Goal: Task Accomplishment & Management: Manage account settings

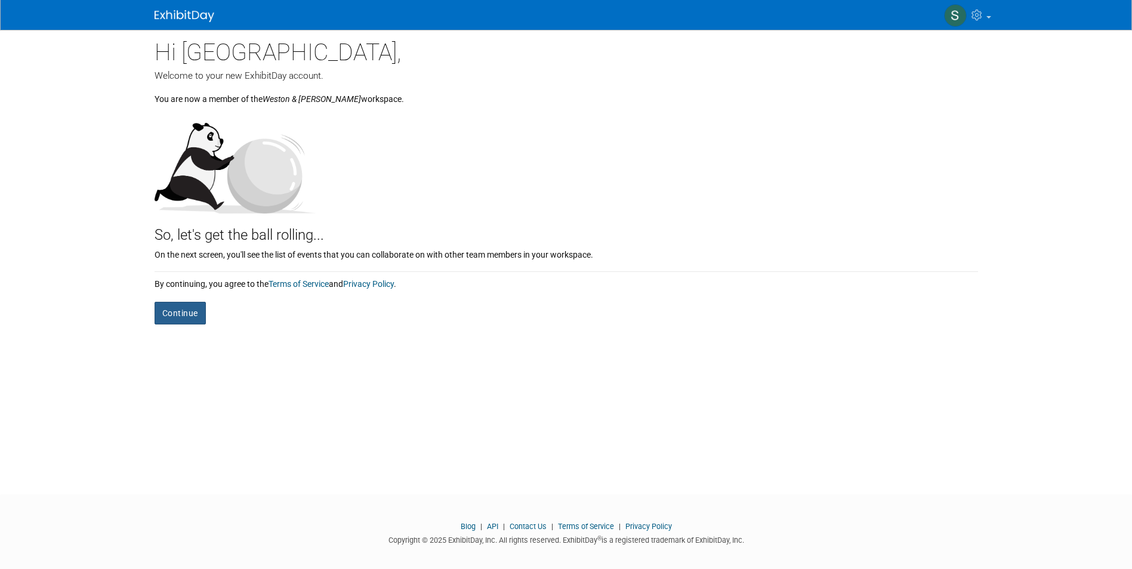
click at [183, 309] on button "Continue" at bounding box center [180, 313] width 51 height 23
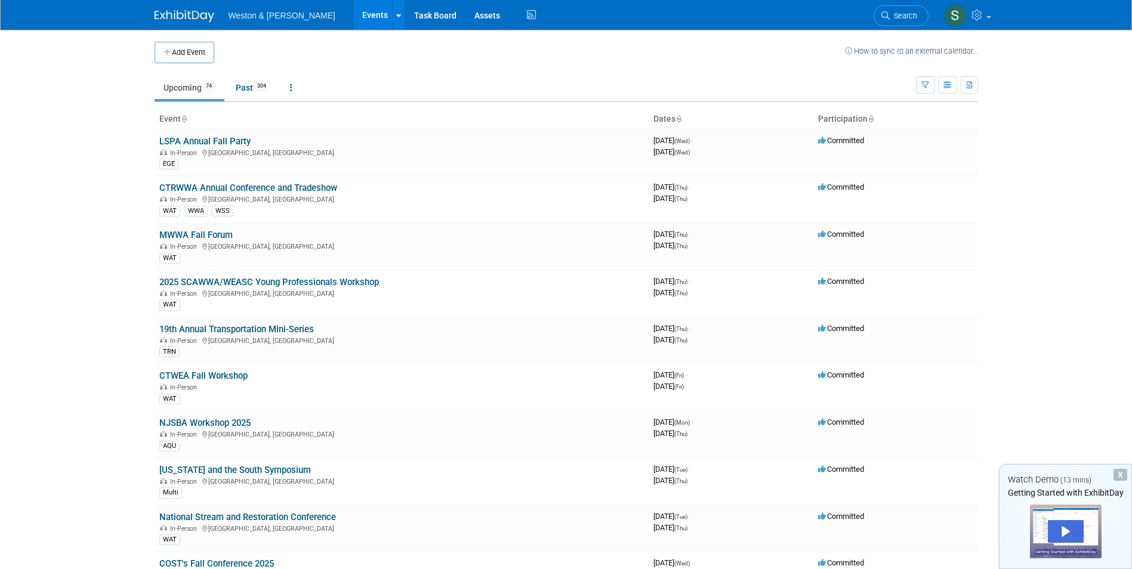
click at [1100, 275] on body "Weston & Sampson Events Add Event Bulk Upload Events Shareable Event Boards Tas…" at bounding box center [566, 284] width 1132 height 569
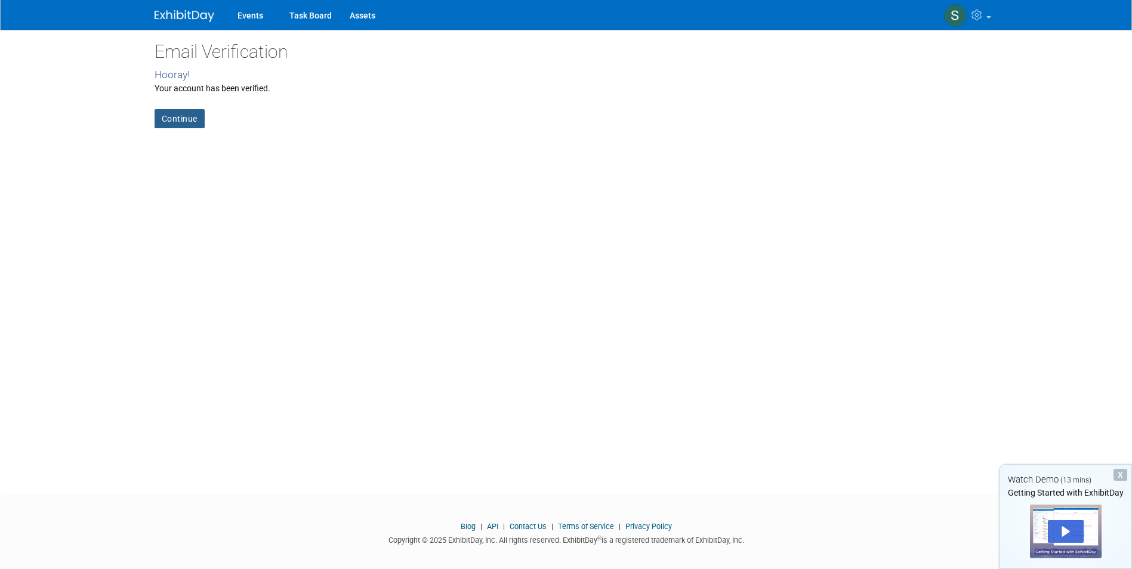
click at [156, 115] on link "Continue" at bounding box center [180, 118] width 50 height 19
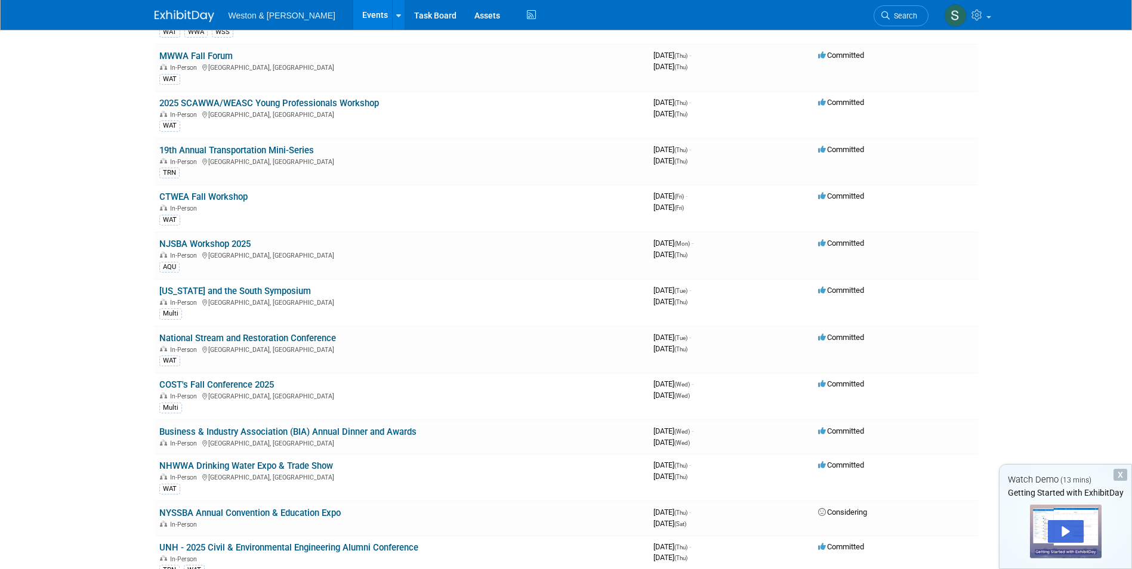
scroll to position [358, 0]
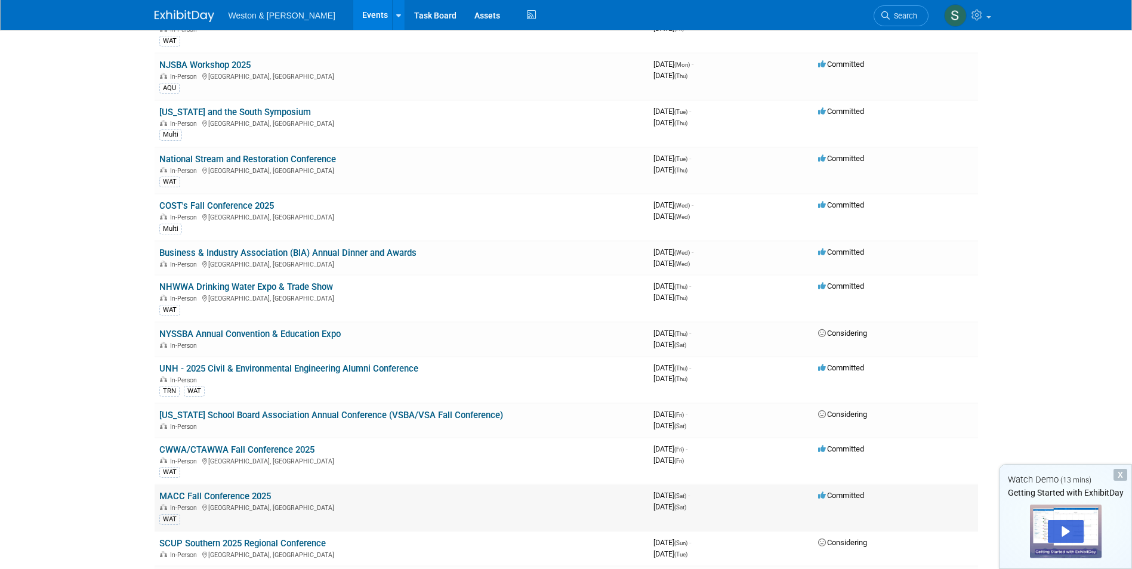
click at [820, 492] on icon at bounding box center [822, 496] width 9 height 8
click at [831, 496] on span "Committed" at bounding box center [841, 495] width 46 height 9
click at [275, 502] on div "In-Person Harvard, MA" at bounding box center [401, 507] width 484 height 10
click at [254, 493] on link "MACC Fall Conference 2025" at bounding box center [215, 496] width 112 height 11
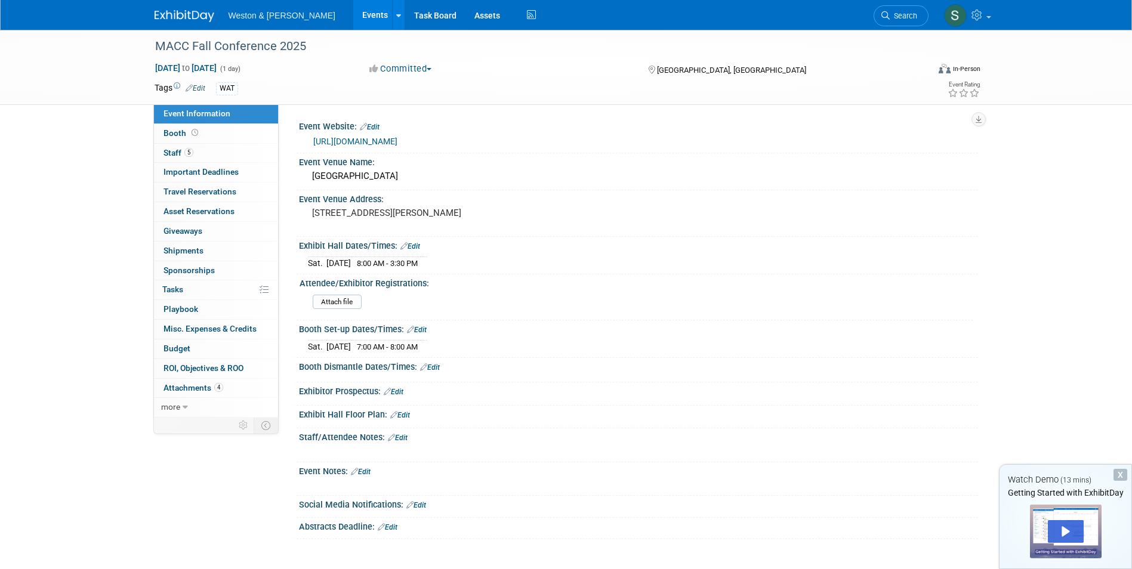
click at [389, 68] on button "Committed" at bounding box center [400, 69] width 71 height 13
click at [394, 85] on link "Committed" at bounding box center [413, 88] width 94 height 17
click at [397, 82] on div "WAT" at bounding box center [528, 88] width 624 height 13
click at [430, 69] on button "Committed" at bounding box center [400, 69] width 71 height 13
click at [420, 84] on link "Committed" at bounding box center [413, 88] width 94 height 17
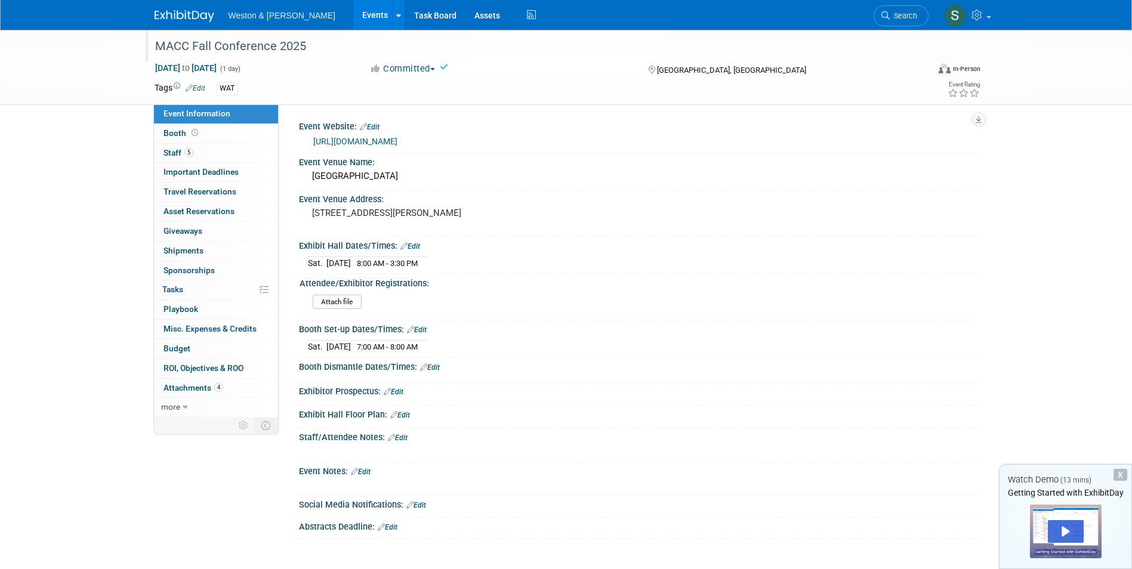
click at [446, 56] on div "MACC Fall Conference 2025" at bounding box center [531, 46] width 760 height 21
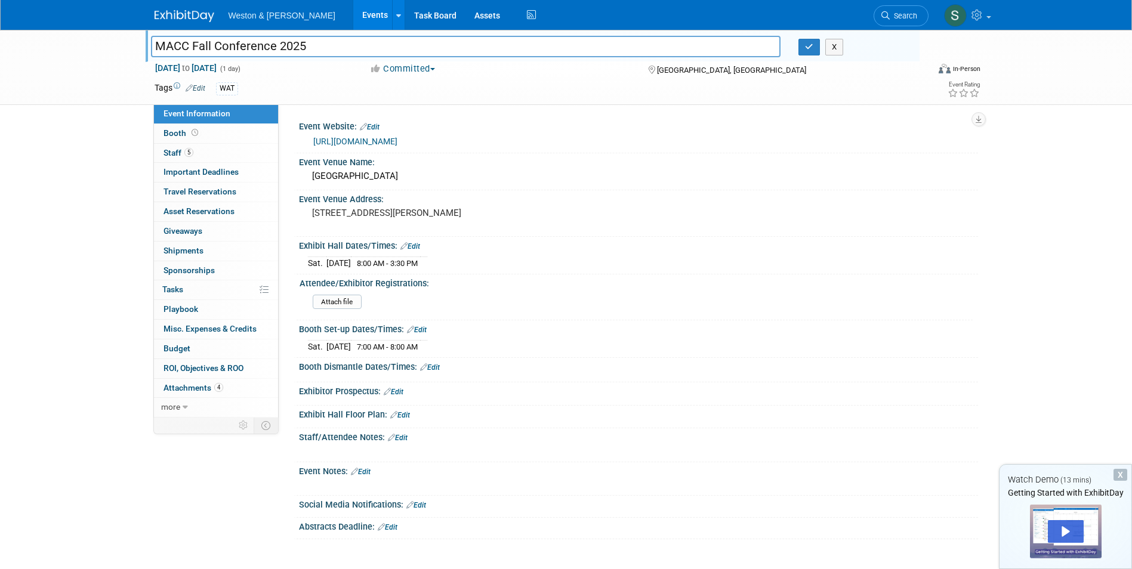
click at [726, 78] on div "[DATE] to [DATE] (1 day) [DATE] to [DATE] Committed Committed Considering Not G…" at bounding box center [568, 71] width 844 height 18
click at [710, 94] on div "WAT" at bounding box center [528, 88] width 624 height 13
click at [673, 121] on div "Event Website: Edit" at bounding box center [638, 126] width 679 height 16
click at [832, 50] on button "X" at bounding box center [834, 47] width 18 height 17
